Goal: Task Accomplishment & Management: Complete application form

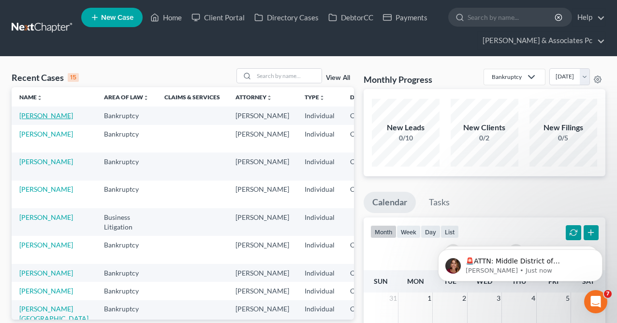
click at [36, 114] on link "[PERSON_NAME]" at bounding box center [46, 115] width 54 height 8
select select "0"
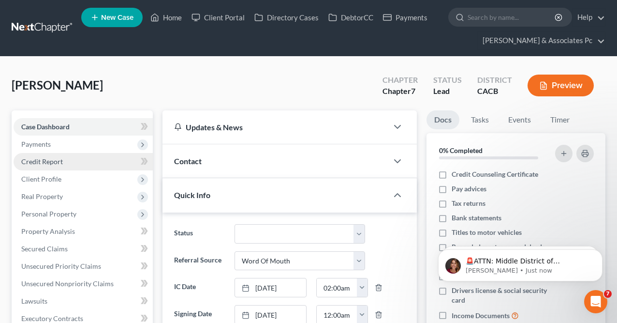
click at [36, 164] on span "Credit Report" at bounding box center [42, 161] width 42 height 8
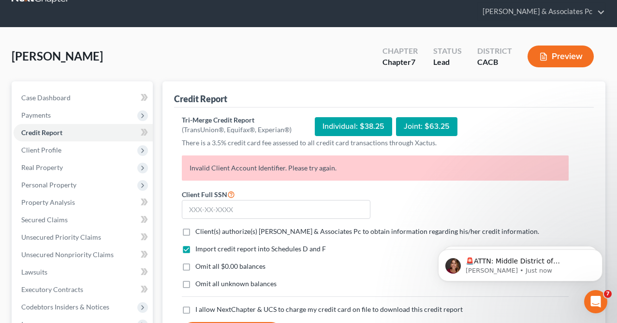
scroll to position [30, 0]
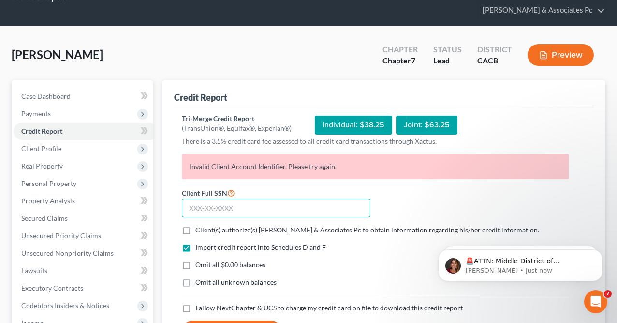
click at [258, 211] on input "text" at bounding box center [276, 207] width 189 height 19
paste input "607-68-6490"
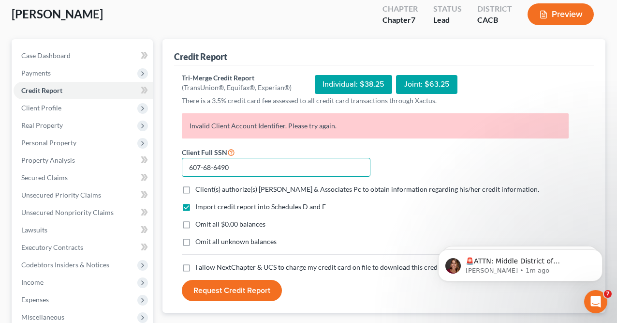
scroll to position [83, 0]
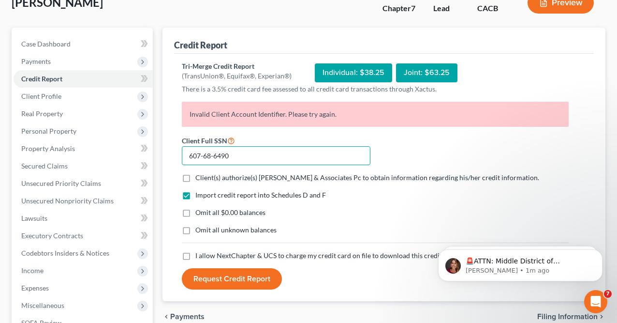
type input "607-68-6490"
click at [195, 177] on label "Client(s) authorize(s) [PERSON_NAME] & Associates Pc to obtain information rega…" at bounding box center [367, 178] width 344 height 10
click at [199, 177] on input "Client(s) authorize(s) [PERSON_NAME] & Associates Pc to obtain information rega…" at bounding box center [202, 176] width 6 height 6
checkbox input "true"
click at [195, 211] on label "Omit all $0.00 balances" at bounding box center [230, 213] width 70 height 10
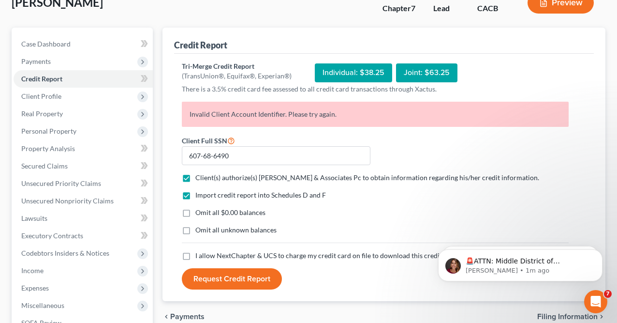
click at [199, 211] on input "Omit all $0.00 balances" at bounding box center [202, 211] width 6 height 6
checkbox input "true"
click at [195, 254] on label "I allow NextChapter & UCS to charge my credit card on file to download this cre…" at bounding box center [329, 256] width 268 height 10
click at [199, 254] on input "I allow NextChapter & UCS to charge my credit card on file to download this cre…" at bounding box center [202, 254] width 6 height 6
checkbox input "true"
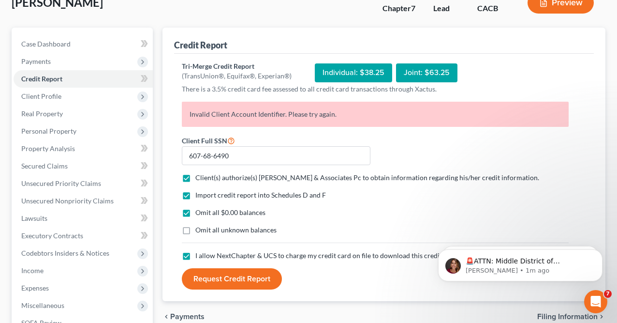
click at [199, 281] on button "Request Credit Report" at bounding box center [232, 278] width 100 height 21
click at [214, 282] on button "Request Credit Report" at bounding box center [232, 278] width 100 height 21
click at [214, 280] on button "Request Credit Report" at bounding box center [232, 278] width 100 height 21
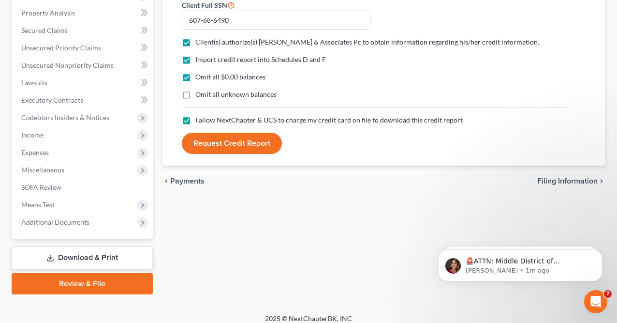
scroll to position [225, 0]
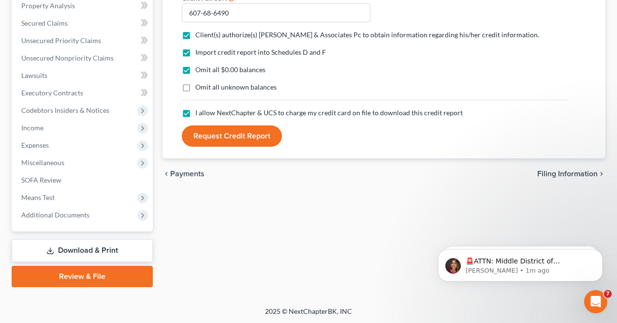
click at [180, 174] on span "Payments" at bounding box center [187, 174] width 34 height 8
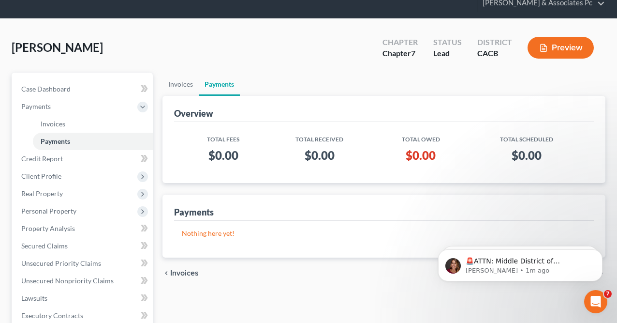
scroll to position [20, 0]
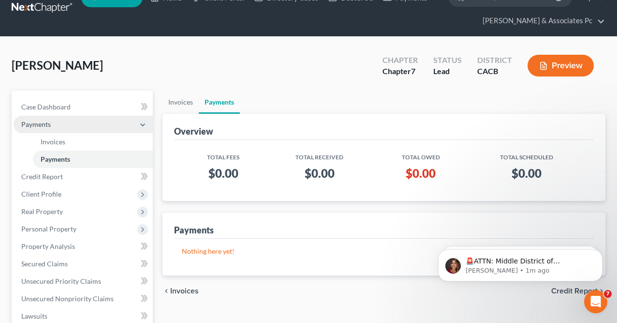
click at [142, 124] on polyline at bounding box center [143, 125] width 4 height 2
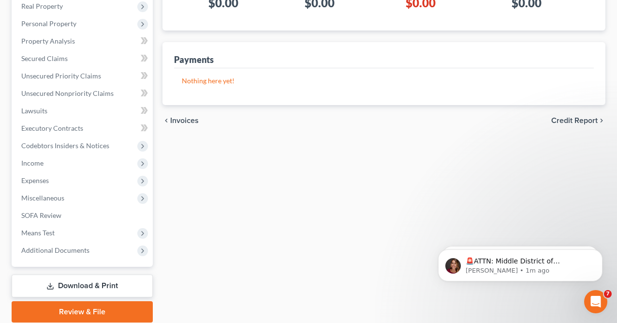
scroll to position [225, 0]
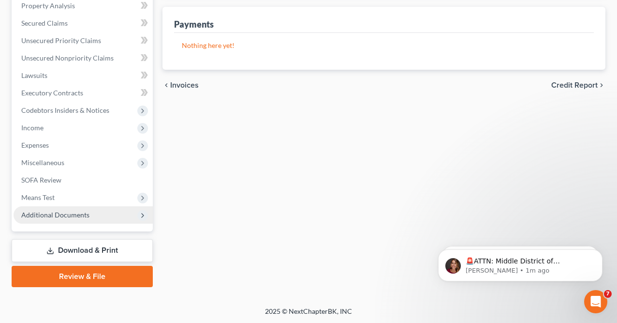
click at [144, 215] on icon at bounding box center [143, 215] width 8 height 8
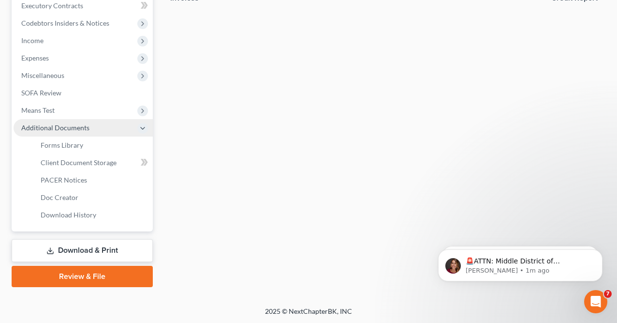
scroll to position [0, 0]
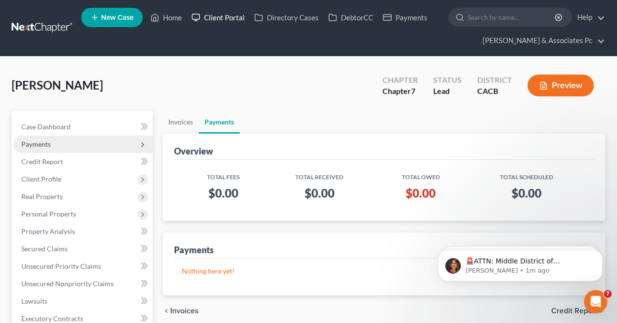
click at [222, 18] on link "Client Portal" at bounding box center [218, 17] width 63 height 17
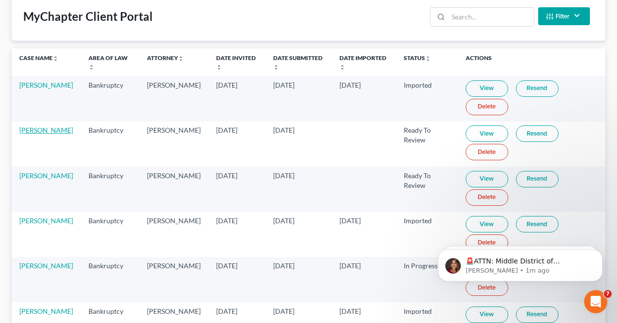
scroll to position [118, 0]
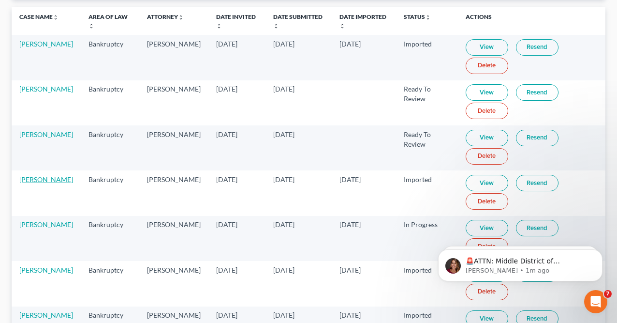
click at [43, 176] on link "[PERSON_NAME]" at bounding box center [46, 179] width 54 height 8
select select "0"
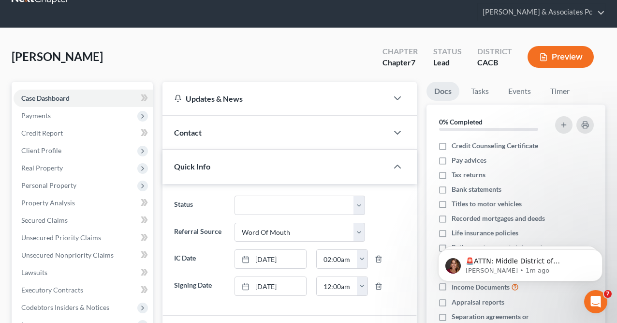
scroll to position [30, 0]
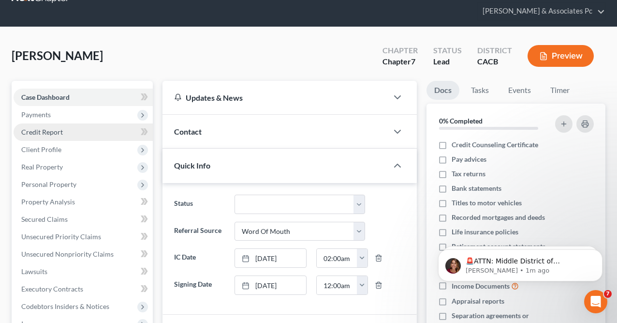
click at [37, 131] on span "Credit Report" at bounding box center [42, 132] width 42 height 8
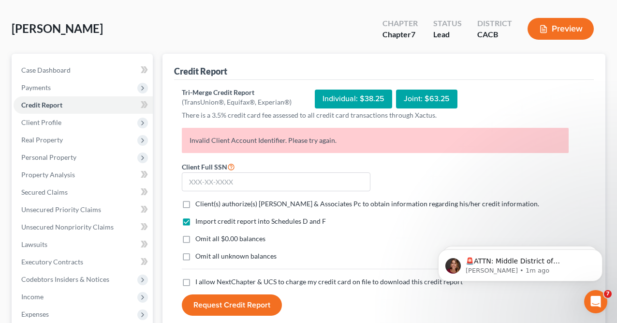
scroll to position [57, 0]
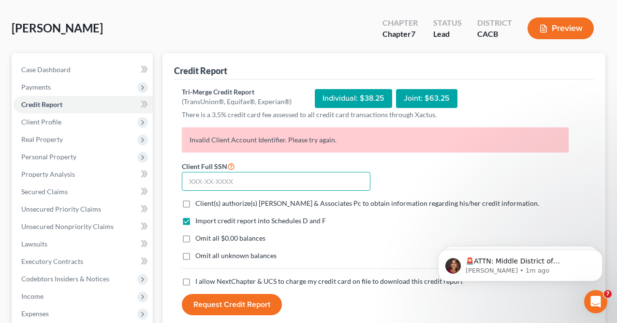
click at [202, 178] on input "text" at bounding box center [276, 181] width 189 height 19
paste input "607-68-6490"
type input "607-68-6490"
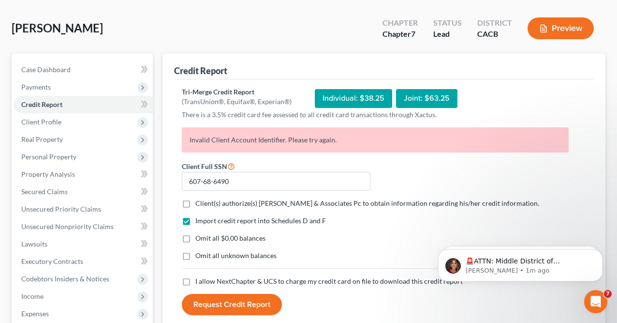
click at [195, 204] on label "Client(s) authorize(s) [PERSON_NAME] & Associates Pc to obtain information rega…" at bounding box center [367, 203] width 344 height 10
click at [199, 204] on input "Client(s) authorize(s) [PERSON_NAME] & Associates Pc to obtain information rega…" at bounding box center [202, 201] width 6 height 6
checkbox input "true"
click at [195, 279] on label "I allow NextChapter & UCS to charge my credit card on file to download this cre…" at bounding box center [329, 281] width 268 height 10
click at [199, 279] on input "I allow NextChapter & UCS to charge my credit card on file to download this cre…" at bounding box center [202, 279] width 6 height 6
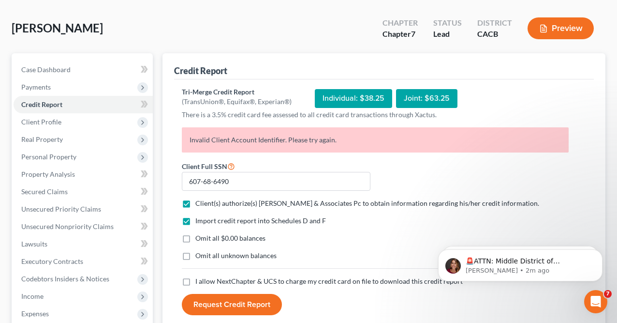
checkbox input "true"
click at [241, 307] on button "Request Credit Report" at bounding box center [232, 304] width 100 height 21
click at [235, 300] on button "Request Credit Report" at bounding box center [232, 304] width 100 height 21
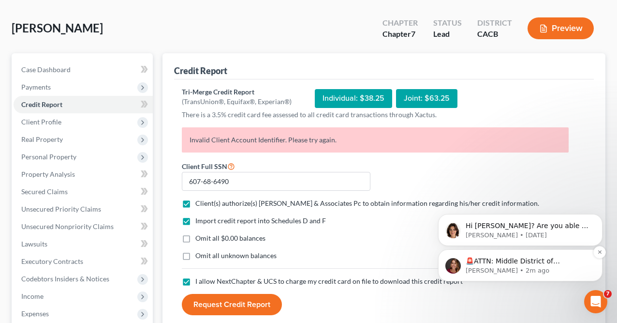
click at [502, 258] on p "🚨ATTN: Middle District of [US_STATE] The court has added a new Credit Counselin…" at bounding box center [528, 261] width 125 height 10
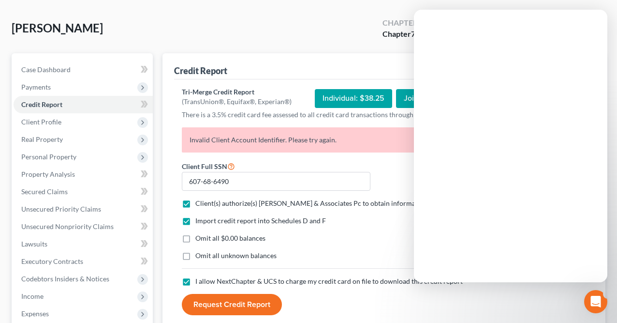
scroll to position [0, 0]
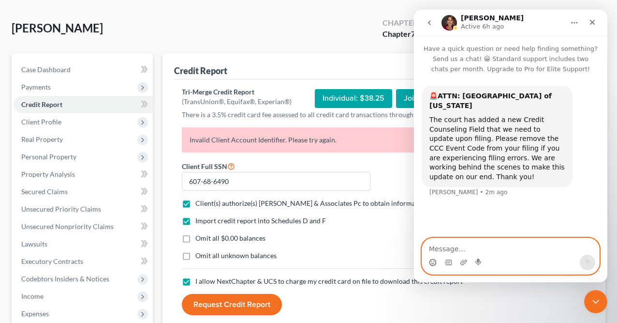
click at [434, 258] on icon "Emoji picker" at bounding box center [433, 262] width 8 height 8
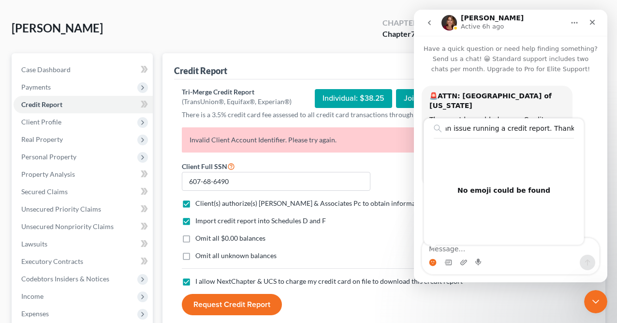
scroll to position [0, 62]
type input "I am still having an issue running a credit report. Thanks, [PERSON_NAME]"
click at [531, 197] on div "No emoji could be found" at bounding box center [504, 190] width 160 height 104
click at [431, 256] on div "I am still having an issue running a credit report. Thanks, [PERSON_NAME] No re…" at bounding box center [433, 262] width 8 height 15
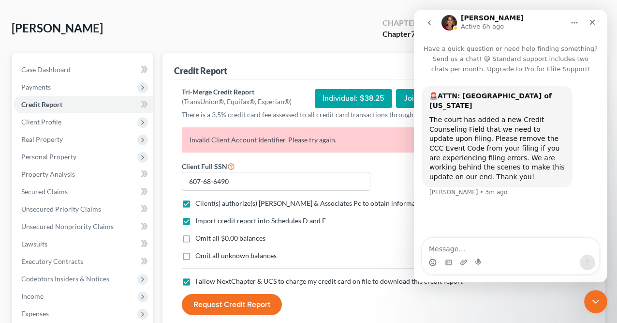
click at [559, 261] on div "Intercom messenger" at bounding box center [510, 262] width 177 height 15
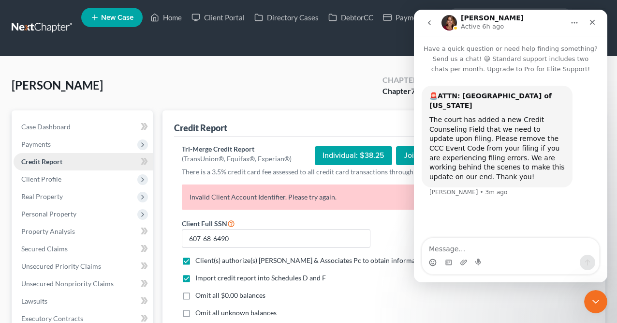
click at [58, 155] on link "Credit Report" at bounding box center [83, 161] width 139 height 17
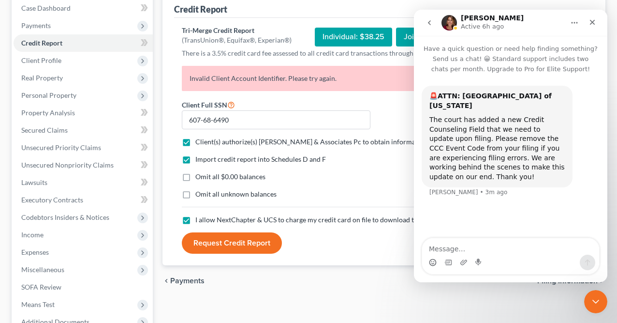
scroll to position [141, 0]
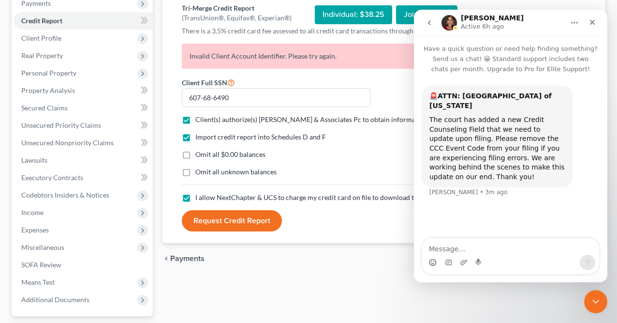
click at [217, 222] on button "Request Credit Report" at bounding box center [232, 220] width 100 height 21
click at [451, 248] on textarea "Message…" at bounding box center [510, 246] width 177 height 16
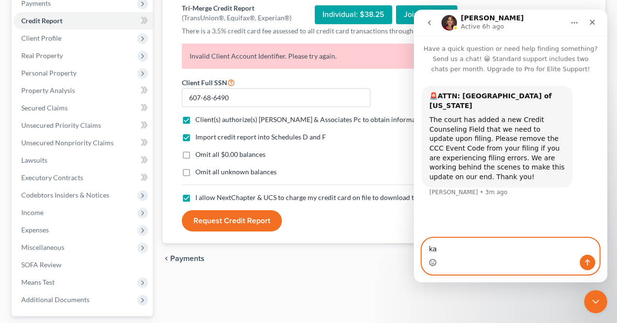
type textarea "k"
type textarea "[PERSON_NAME], still can not run a credit report"
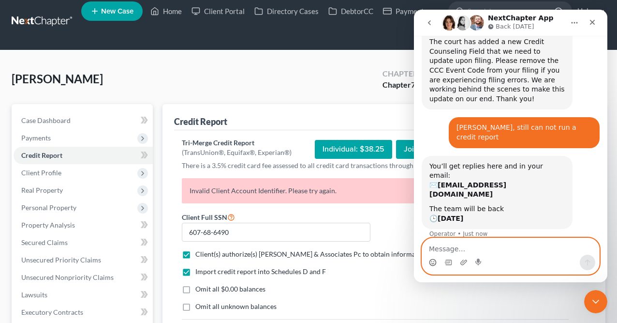
scroll to position [0, 0]
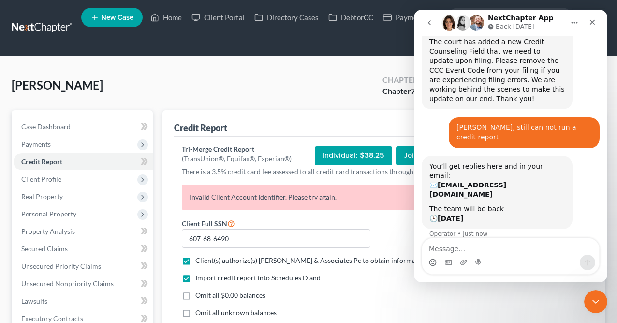
click at [43, 25] on link at bounding box center [43, 27] width 62 height 17
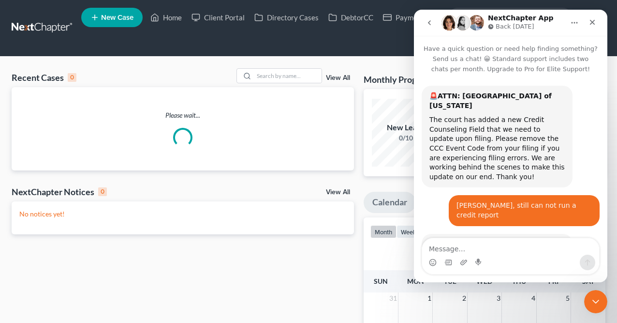
scroll to position [78, 0]
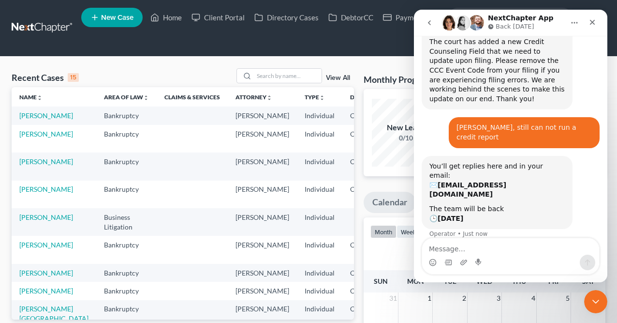
click at [576, 23] on icon "Home" at bounding box center [575, 22] width 6 height 1
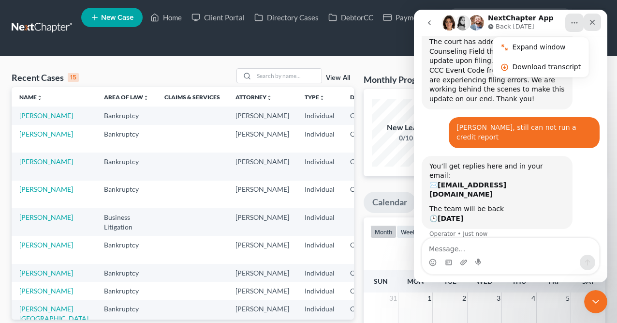
click at [589, 23] on icon "Close" at bounding box center [593, 22] width 8 height 8
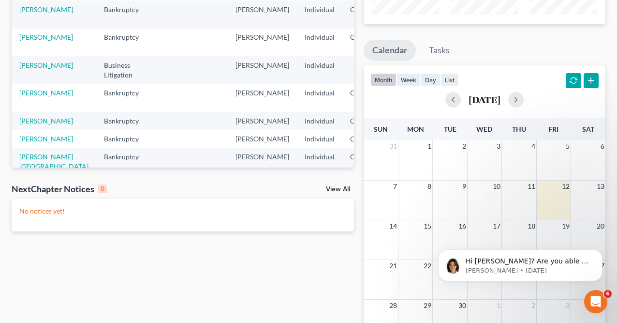
scroll to position [0, 0]
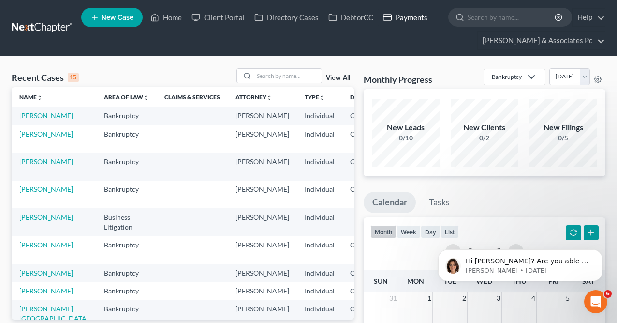
click at [401, 16] on link "Payments" at bounding box center [405, 17] width 54 height 17
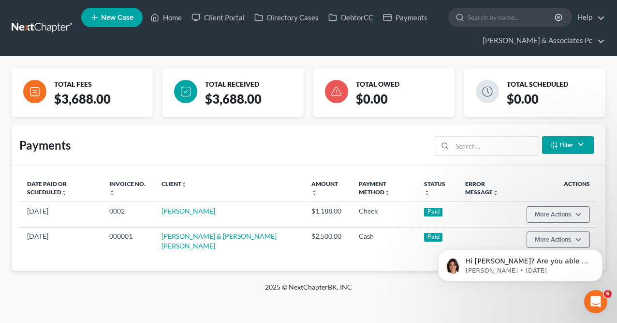
click at [577, 216] on div "Hi Alex? Are you able to check with your financial institution that the card is…" at bounding box center [521, 220] width 178 height 121
click at [576, 216] on div "Hi Alex? Are you able to check with your financial institution that the card is…" at bounding box center [521, 220] width 178 height 121
click at [541, 214] on div "Hi Alex? Are you able to check with your financial institution that the card is…" at bounding box center [521, 220] width 178 height 121
click at [401, 15] on link "Payments" at bounding box center [405, 17] width 54 height 17
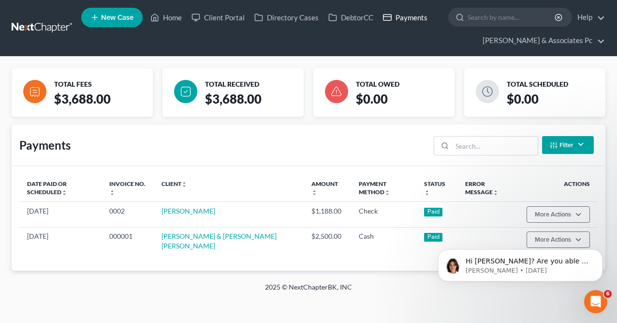
click at [401, 15] on link "Payments" at bounding box center [405, 17] width 54 height 17
click at [410, 18] on link "Payments" at bounding box center [405, 17] width 54 height 17
click at [416, 15] on link "Payments" at bounding box center [405, 17] width 54 height 17
click at [408, 21] on link "Payments" at bounding box center [405, 17] width 54 height 17
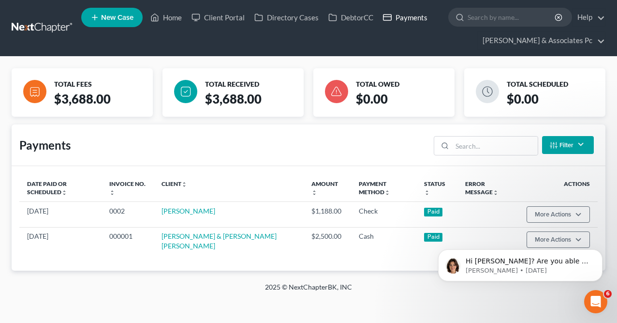
click at [406, 17] on link "Payments" at bounding box center [405, 17] width 54 height 17
click at [515, 264] on p "Hi [PERSON_NAME]? Are you able to check with your financial institution that th…" at bounding box center [528, 261] width 125 height 10
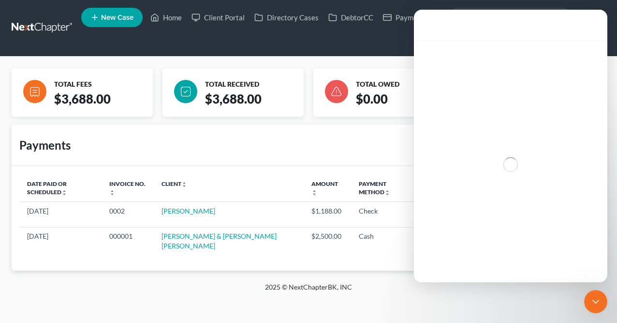
scroll to position [49, 0]
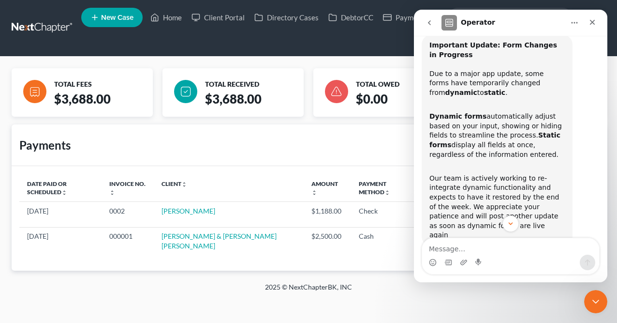
click at [300, 38] on ul "New Case Home Client Portal Directory Cases DebtorCC Payments - No Result - See…" at bounding box center [343, 28] width 525 height 46
drag, startPoint x: 593, startPoint y: 23, endPoint x: 1007, endPoint y: 32, distance: 414.3
click at [593, 23] on icon "Close" at bounding box center [592, 22] width 5 height 5
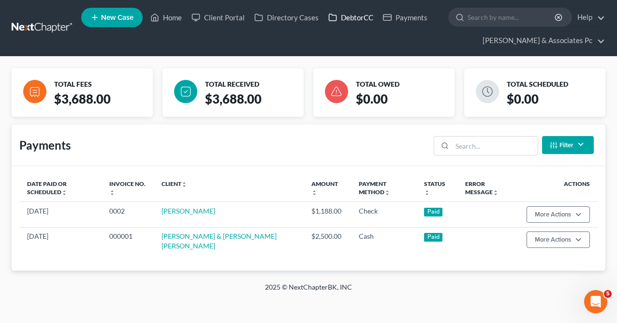
click at [358, 20] on link "DebtorCC" at bounding box center [351, 17] width 55 height 17
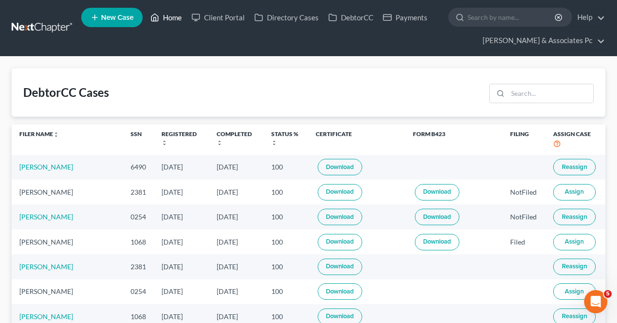
click at [165, 15] on link "Home" at bounding box center [166, 17] width 41 height 17
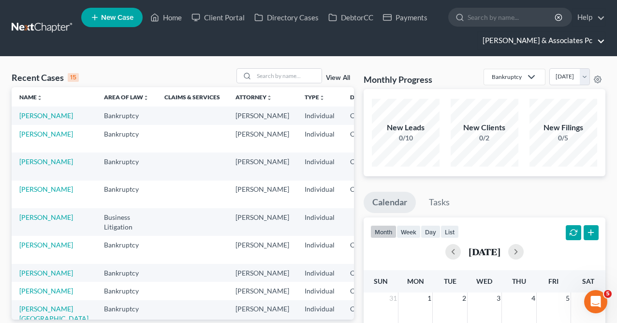
click at [604, 42] on link "[PERSON_NAME] & Associates Pc" at bounding box center [541, 40] width 127 height 17
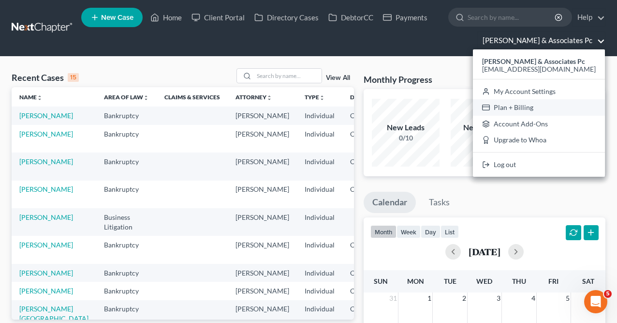
click at [547, 109] on link "Plan + Billing" at bounding box center [539, 107] width 132 height 16
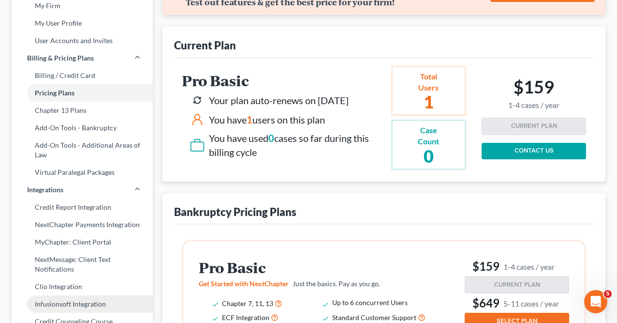
scroll to position [88, 0]
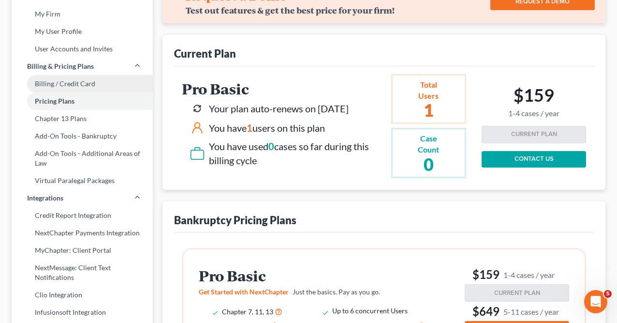
click at [70, 83] on link "Billing / Credit Card" at bounding box center [82, 83] width 141 height 17
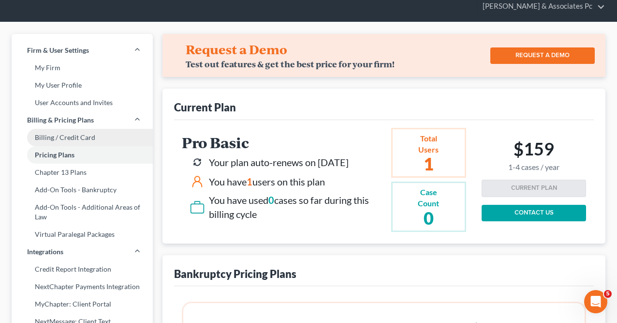
select select "4"
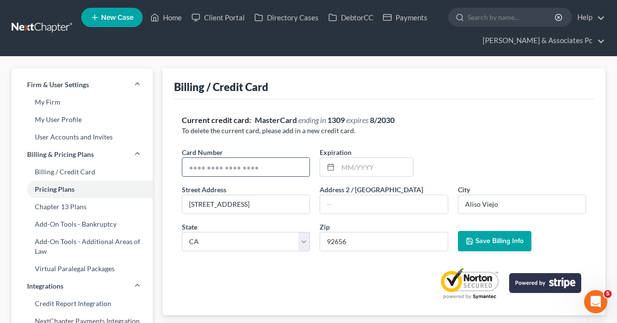
click at [228, 164] on input "text" at bounding box center [245, 167] width 127 height 18
click at [278, 167] on input "text" at bounding box center [245, 167] width 127 height 18
type input "376747033512007"
click at [382, 168] on input "text" at bounding box center [375, 167] width 75 height 18
click at [350, 168] on input "0127" at bounding box center [375, 167] width 75 height 18
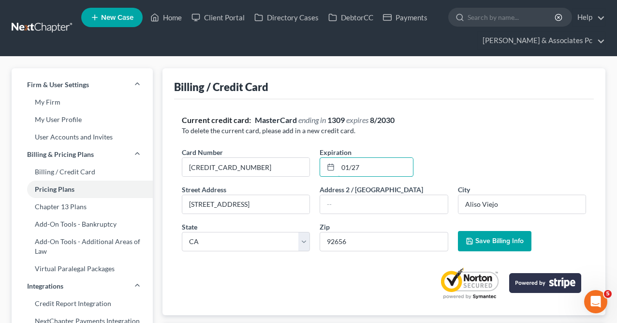
type input "01/27"
click at [498, 243] on span "Save Billing Info" at bounding box center [500, 241] width 48 height 8
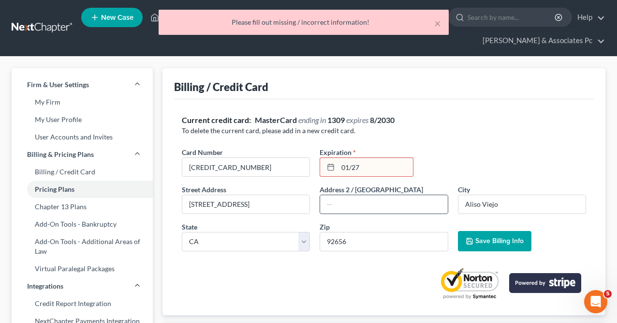
click at [334, 202] on input "text" at bounding box center [383, 204] width 127 height 18
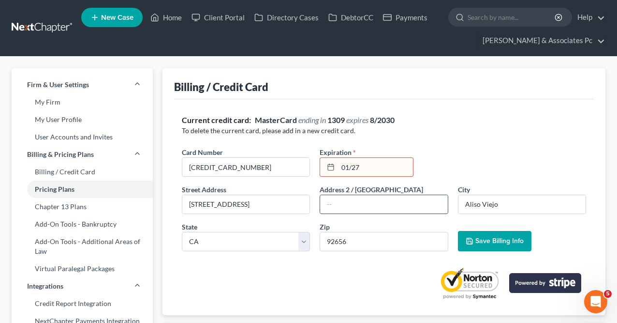
type input "Suite 100"
drag, startPoint x: 242, startPoint y: 206, endPoint x: 176, endPoint y: 206, distance: 66.3
click at [176, 206] on div "Current credit card: MasterCard ending in 1309 expires 8/2030 To delete the cur…" at bounding box center [384, 206] width 420 height 215
type input "9841 Irvine Cernter Dr."
type input "Suite 100"
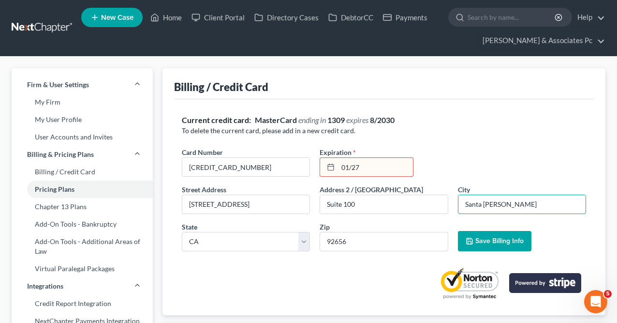
type input "Santa Ana"
click at [490, 240] on span "Save Billing Info" at bounding box center [500, 241] width 48 height 8
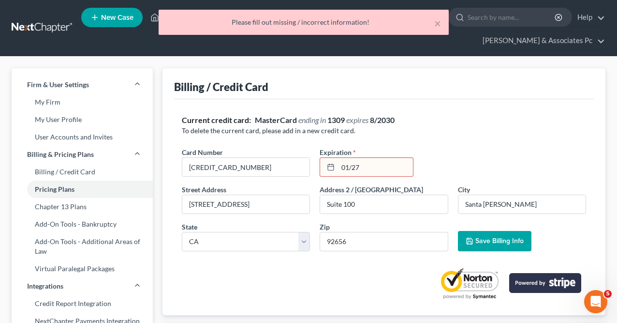
click at [368, 168] on input "01/27" at bounding box center [375, 167] width 75 height 18
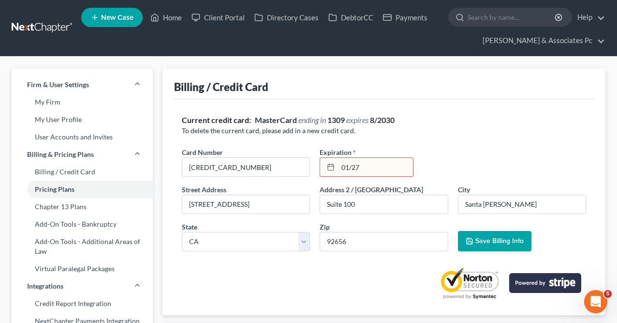
click at [352, 168] on input "01/27" at bounding box center [375, 167] width 75 height 18
click at [353, 150] on span "*" at bounding box center [354, 152] width 3 height 10
click at [359, 155] on div "Expiration * 01/27" at bounding box center [367, 162] width 104 height 30
click at [356, 152] on div "Expiration * 01/27" at bounding box center [367, 162] width 104 height 30
click at [352, 173] on input "01/27" at bounding box center [375, 167] width 75 height 18
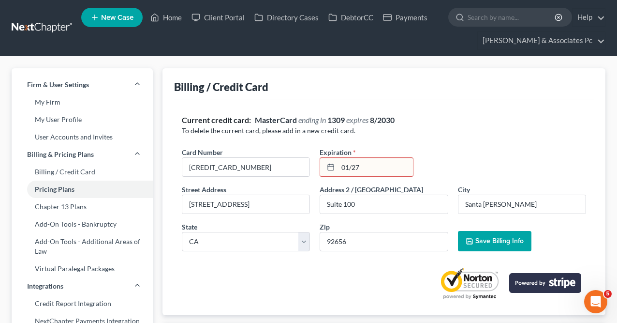
click at [352, 170] on input "01/27" at bounding box center [375, 167] width 75 height 18
type input "01/2027"
click at [474, 247] on button "Save Billing Info" at bounding box center [495, 241] width 74 height 20
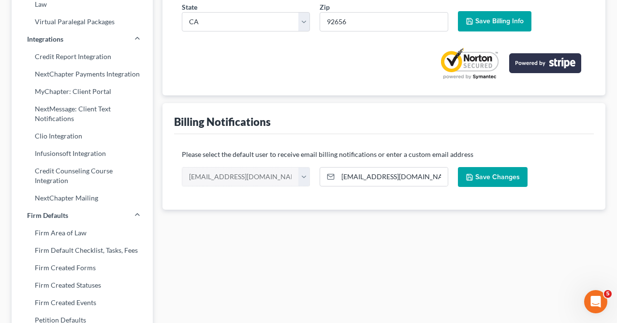
scroll to position [256, 0]
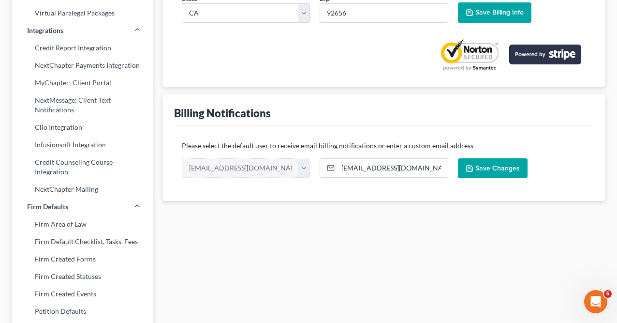
click at [472, 162] on button "Save Changes" at bounding box center [493, 168] width 70 height 20
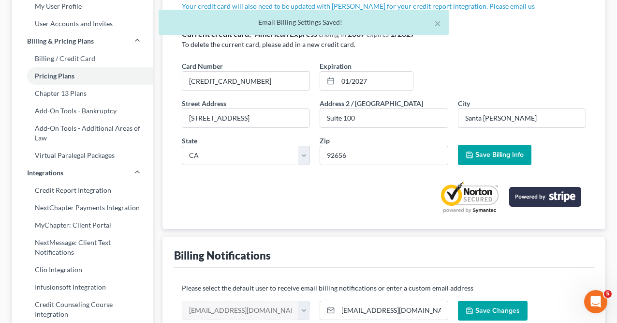
scroll to position [0, 0]
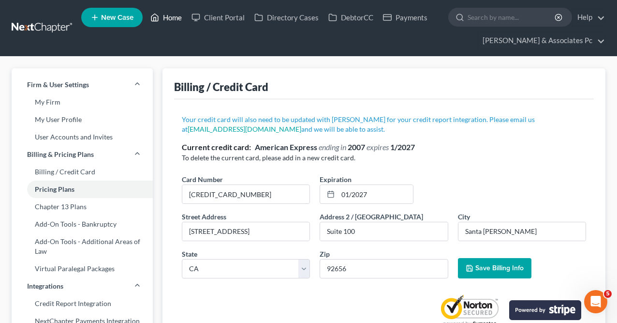
click at [170, 14] on link "Home" at bounding box center [166, 17] width 41 height 17
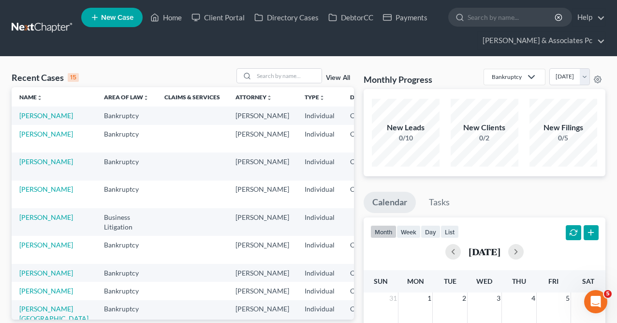
click at [96, 119] on td "Bankruptcy" at bounding box center [126, 115] width 60 height 18
click at [35, 119] on link "[PERSON_NAME]" at bounding box center [45, 115] width 54 height 8
select select "0"
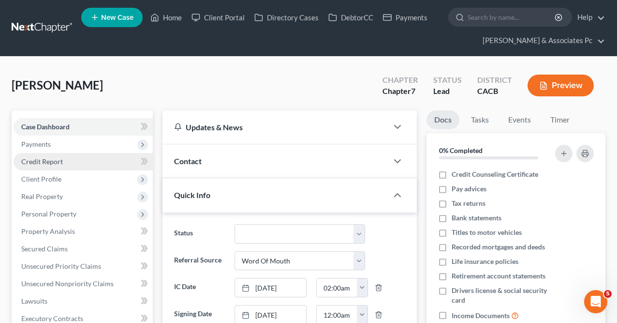
click at [36, 163] on span "Credit Report" at bounding box center [42, 161] width 42 height 8
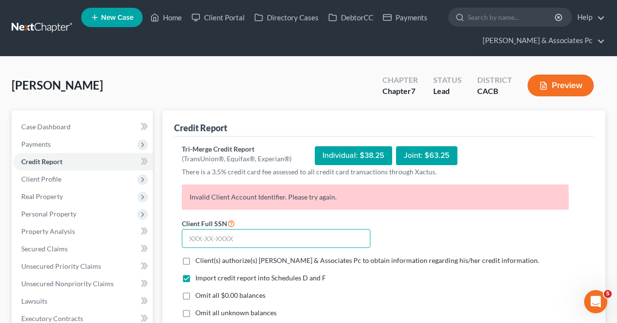
click at [211, 237] on input "text" at bounding box center [276, 238] width 189 height 19
paste input "607-68-6490"
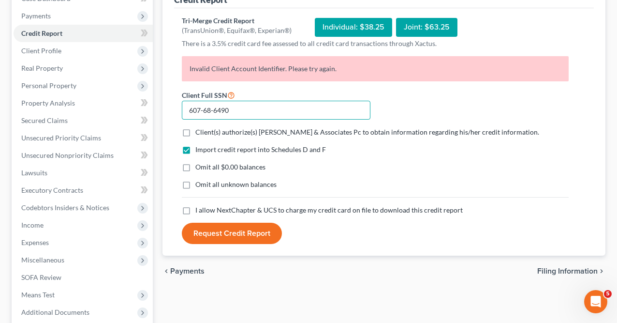
scroll to position [180, 0]
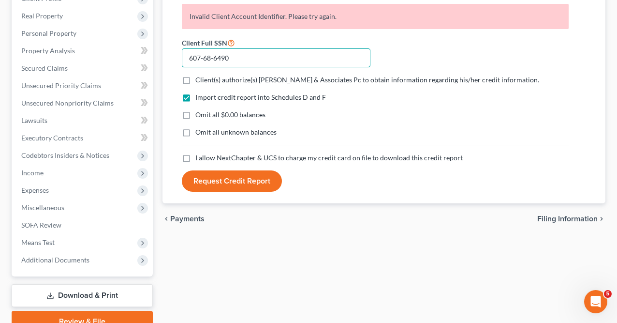
type input "607-68-6490"
click at [195, 79] on label "Client(s) authorize(s) [PERSON_NAME] & Associates Pc to obtain information rega…" at bounding box center [367, 80] width 344 height 10
click at [199, 79] on input "Client(s) authorize(s) [PERSON_NAME] & Associates Pc to obtain information rega…" at bounding box center [202, 78] width 6 height 6
checkbox input "true"
click at [195, 116] on label "Omit all $0.00 balances" at bounding box center [230, 115] width 70 height 10
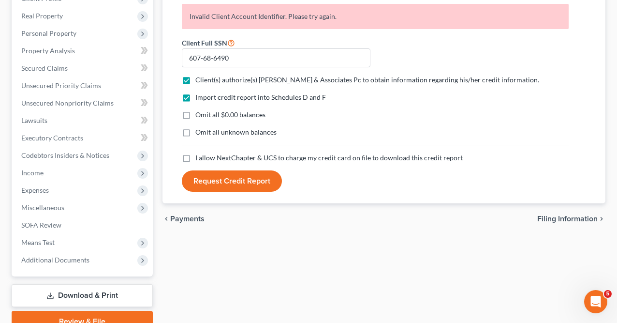
click at [199, 116] on input "Omit all $0.00 balances" at bounding box center [202, 113] width 6 height 6
checkbox input "true"
click at [195, 131] on label "Omit all unknown balances" at bounding box center [235, 132] width 81 height 10
click at [199, 131] on input "Omit all unknown balances" at bounding box center [202, 130] width 6 height 6
checkbox input "true"
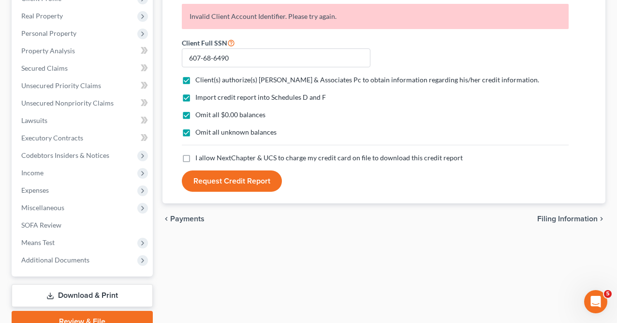
click at [195, 160] on label "I allow NextChapter & UCS to charge my credit card on file to download this cre…" at bounding box center [329, 158] width 268 height 10
click at [199, 159] on input "I allow NextChapter & UCS to charge my credit card on file to download this cre…" at bounding box center [202, 156] width 6 height 6
checkbox input "true"
click at [241, 184] on button "Request Credit Report" at bounding box center [232, 180] width 100 height 21
click at [232, 185] on button "Request Credit Report" at bounding box center [232, 180] width 100 height 21
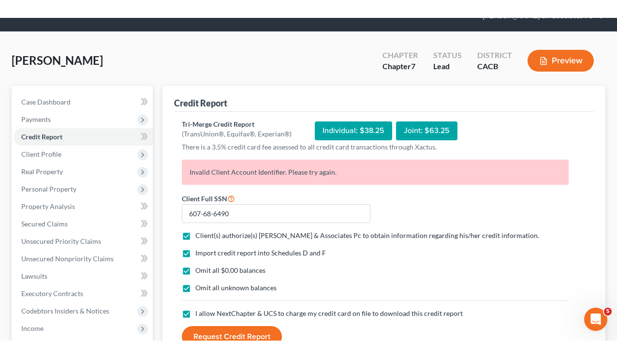
scroll to position [45, 0]
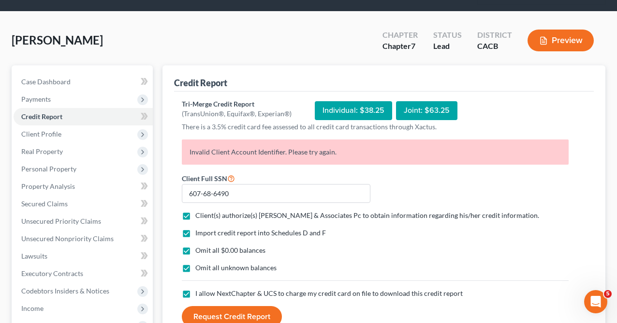
click at [243, 314] on button "Request Credit Report" at bounding box center [232, 316] width 100 height 21
click at [351, 105] on div "Individual: $38.25" at bounding box center [353, 110] width 77 height 19
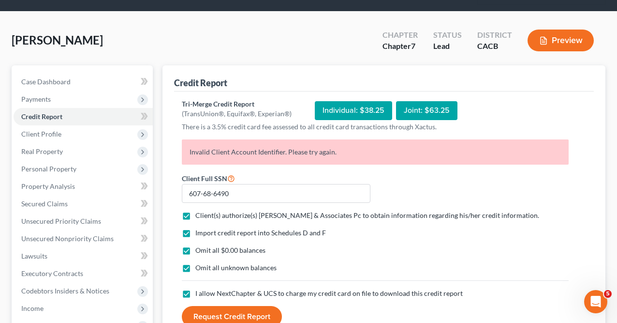
click at [243, 314] on button "Request Credit Report" at bounding box center [232, 316] width 100 height 21
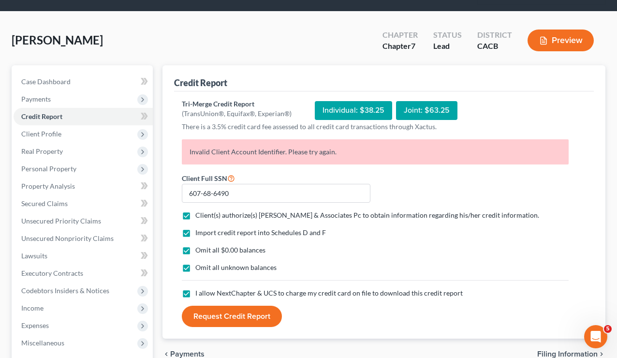
click at [241, 315] on button "Request Credit Report" at bounding box center [232, 316] width 100 height 21
click at [590, 322] on icon "Open Intercom Messenger" at bounding box center [595, 336] width 16 height 16
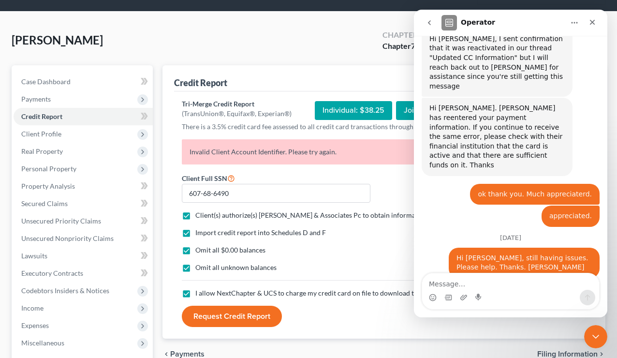
scroll to position [861, 0]
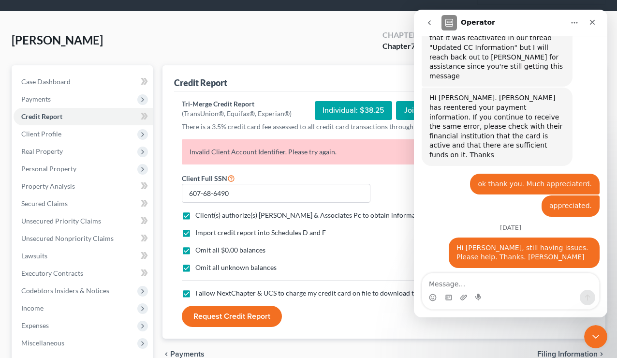
click at [453, 279] on textarea "Message…" at bounding box center [510, 281] width 177 height 16
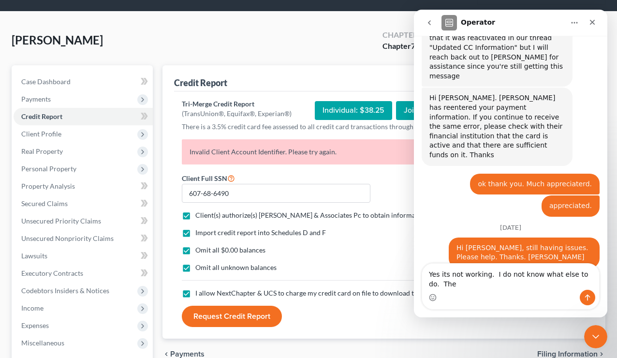
scroll to position [871, 0]
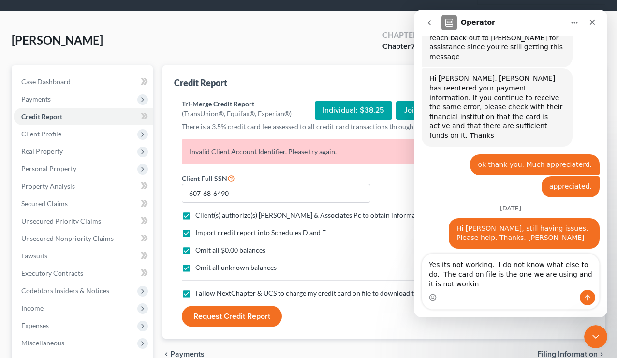
type textarea "Yes its not working. I do not know what else to do. The card on file is the one…"
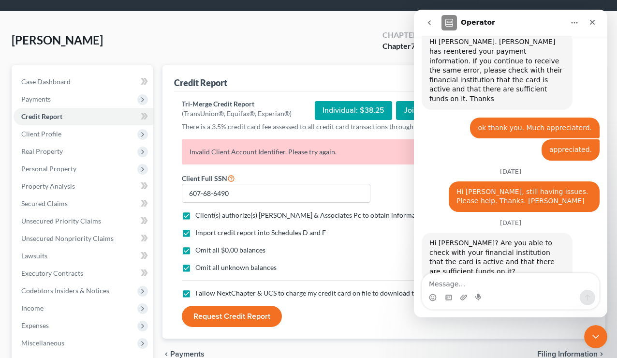
scroll to position [922, 0]
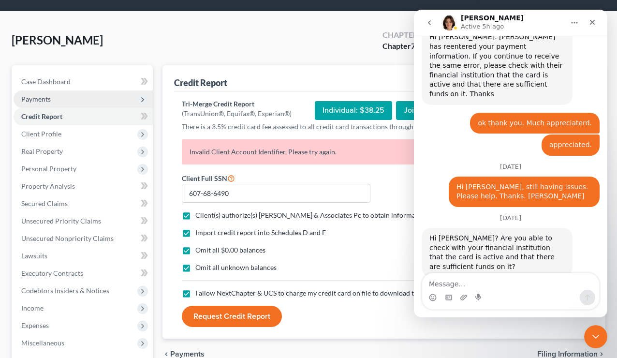
click at [55, 97] on span "Payments" at bounding box center [83, 98] width 139 height 17
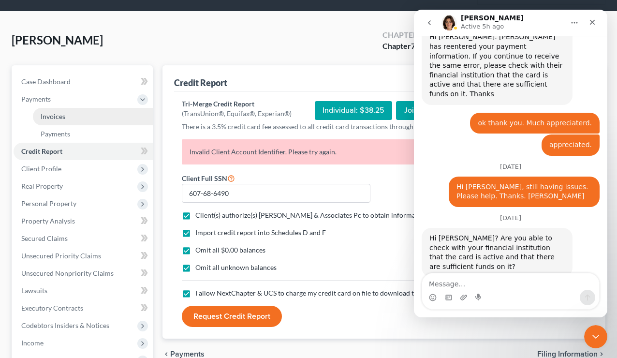
click at [63, 113] on span "Invoices" at bounding box center [53, 116] width 25 height 8
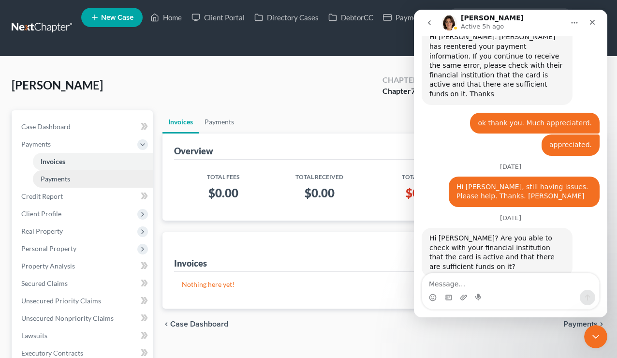
click at [66, 180] on span "Payments" at bounding box center [56, 179] width 30 height 8
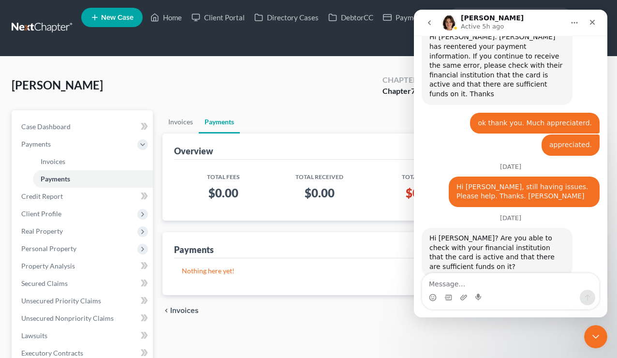
click at [246, 103] on div "Hampel, Tomasz Upgraded Chapter Chapter 7 Status Lead District CACB Preview" at bounding box center [309, 89] width 594 height 42
click at [571, 20] on icon "Home" at bounding box center [575, 23] width 8 height 8
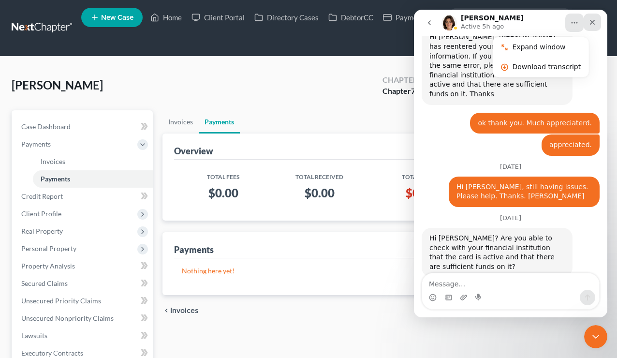
click at [592, 22] on icon "Close" at bounding box center [593, 22] width 8 height 8
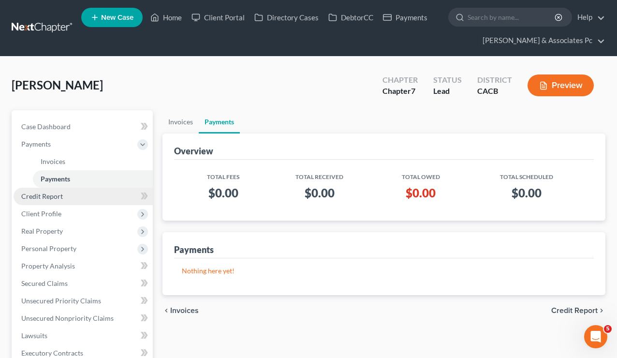
click at [37, 195] on span "Credit Report" at bounding box center [42, 196] width 42 height 8
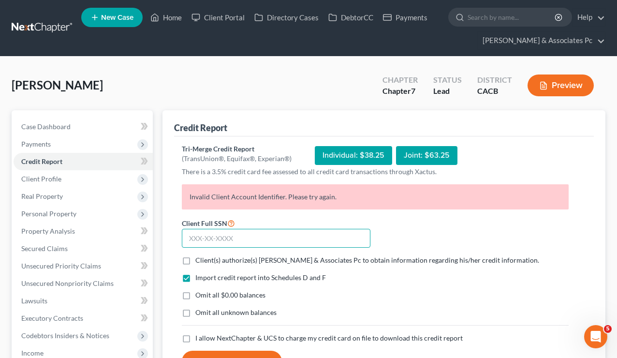
click at [224, 236] on input "text" at bounding box center [276, 238] width 189 height 19
paste input "607-68-6490"
type input "607-68-6490"
click at [195, 260] on label "Client(s) authorize(s) [PERSON_NAME] & Associates Pc to obtain information rega…" at bounding box center [367, 261] width 344 height 10
click at [199, 260] on input "Client(s) authorize(s) [PERSON_NAME] & Associates Pc to obtain information rega…" at bounding box center [202, 259] width 6 height 6
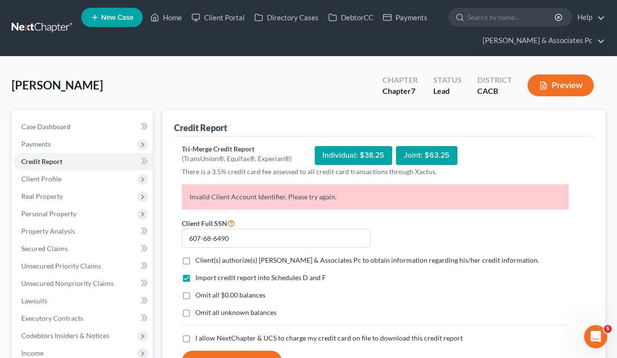
checkbox input "true"
click at [195, 292] on label "Omit all $0.00 balances" at bounding box center [230, 295] width 70 height 10
click at [199, 292] on input "Omit all $0.00 balances" at bounding box center [202, 293] width 6 height 6
checkbox input "true"
click at [195, 310] on label "Omit all unknown balances" at bounding box center [235, 313] width 81 height 10
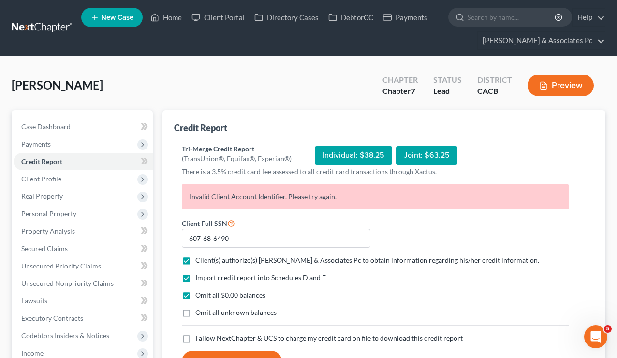
click at [199, 310] on input "Omit all unknown balances" at bounding box center [202, 311] width 6 height 6
checkbox input "true"
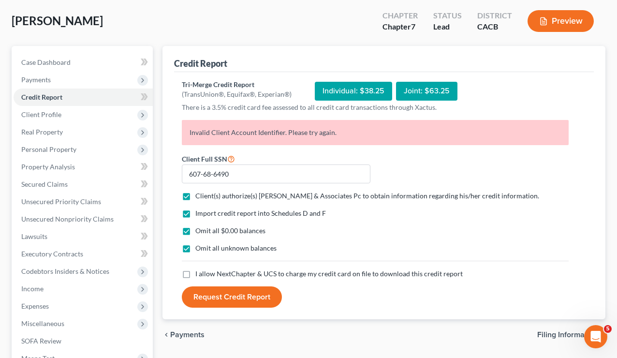
scroll to position [66, 0]
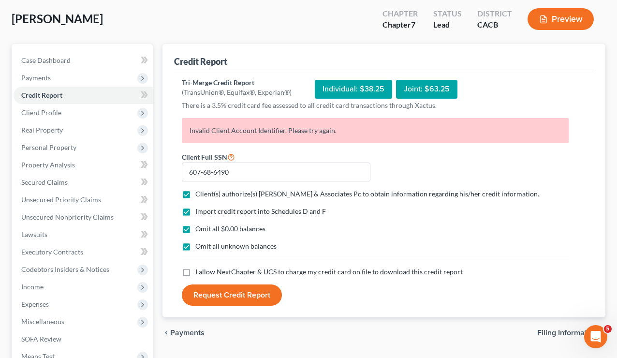
click at [195, 271] on label "I allow NextChapter & UCS to charge my credit card on file to download this cre…" at bounding box center [329, 272] width 268 height 10
click at [199, 271] on input "I allow NextChapter & UCS to charge my credit card on file to download this cre…" at bounding box center [202, 270] width 6 height 6
checkbox input "true"
click at [227, 293] on button "Request Credit Report" at bounding box center [232, 295] width 100 height 21
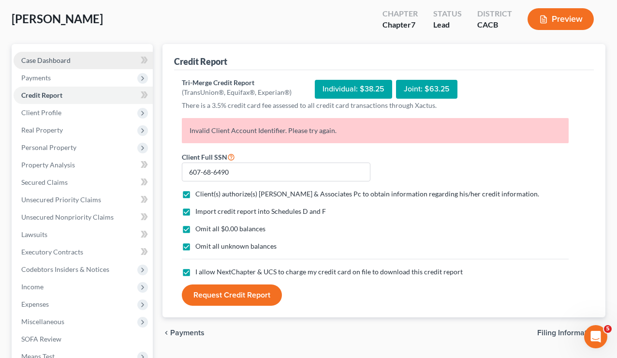
click at [53, 56] on span "Case Dashboard" at bounding box center [45, 60] width 49 height 8
select select "0"
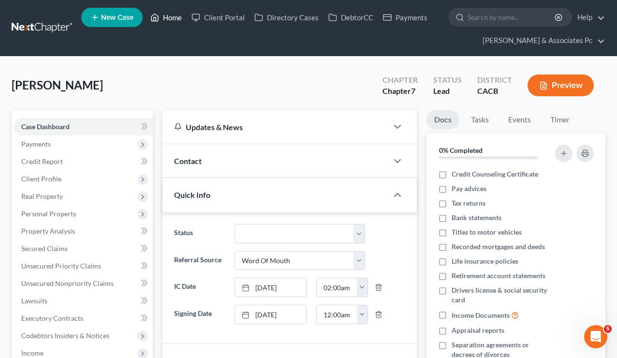
click at [174, 13] on link "Home" at bounding box center [166, 17] width 41 height 17
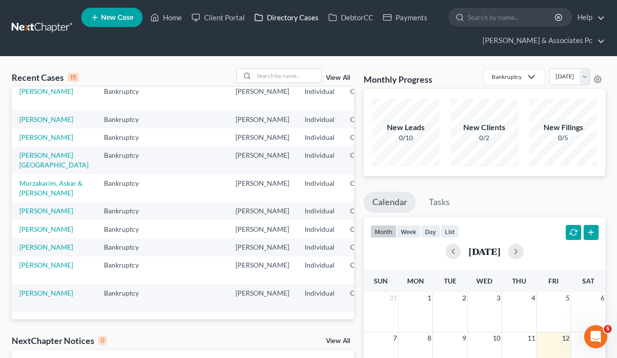
click at [287, 19] on link "Directory Cases" at bounding box center [287, 17] width 74 height 17
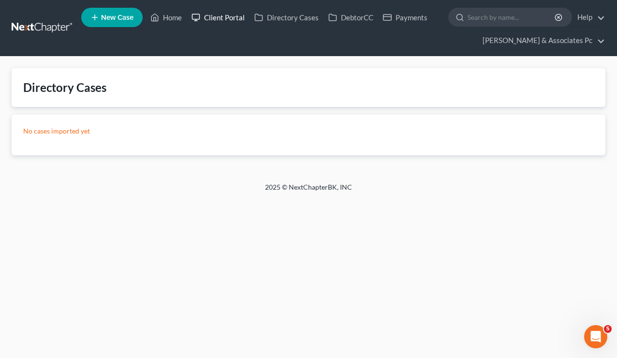
click at [221, 16] on link "Client Portal" at bounding box center [218, 17] width 63 height 17
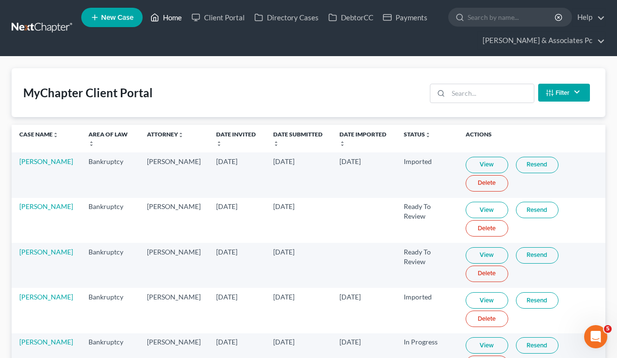
click at [171, 15] on link "Home" at bounding box center [166, 17] width 41 height 17
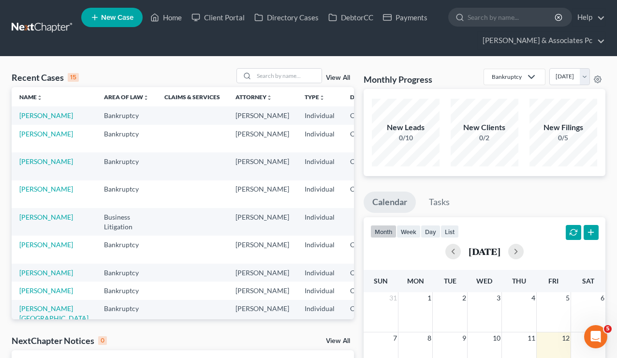
scroll to position [947, 0]
